Goal: Information Seeking & Learning: Learn about a topic

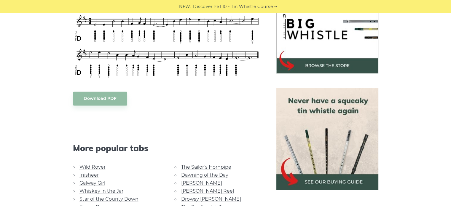
scroll to position [198, 0]
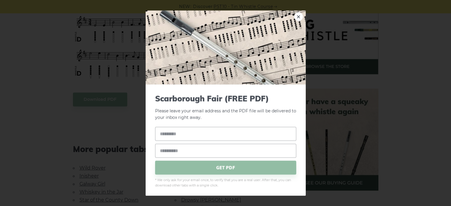
scroll to position [2, 0]
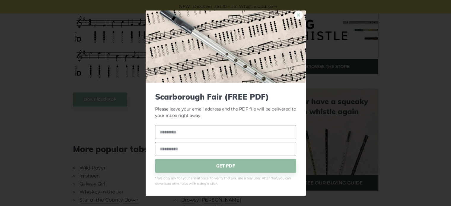
click at [294, 14] on link "×" at bounding box center [298, 14] width 9 height 9
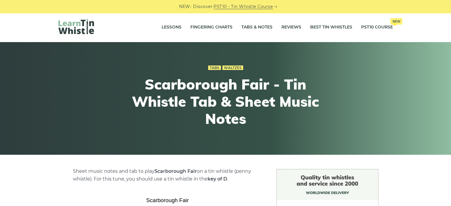
scroll to position [0, 0]
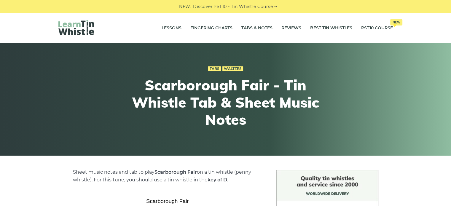
click at [84, 26] on img at bounding box center [76, 27] width 36 height 15
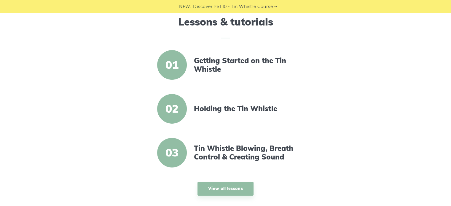
scroll to position [198, 0]
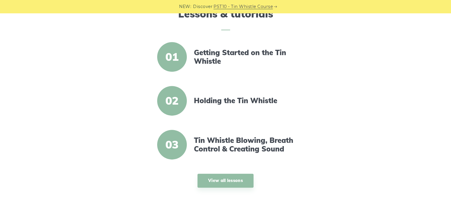
click at [173, 54] on span "01" at bounding box center [172, 57] width 30 height 30
click at [223, 182] on link "View all lessons" at bounding box center [226, 181] width 56 height 14
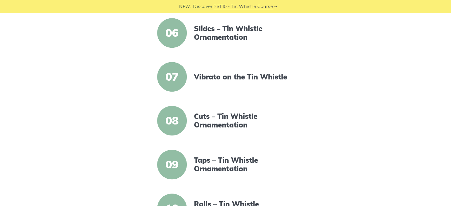
scroll to position [366, 0]
